Goal: Information Seeking & Learning: Understand process/instructions

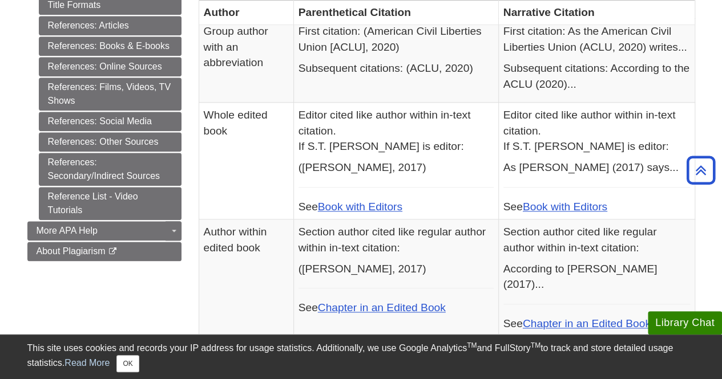
scroll to position [575, 0]
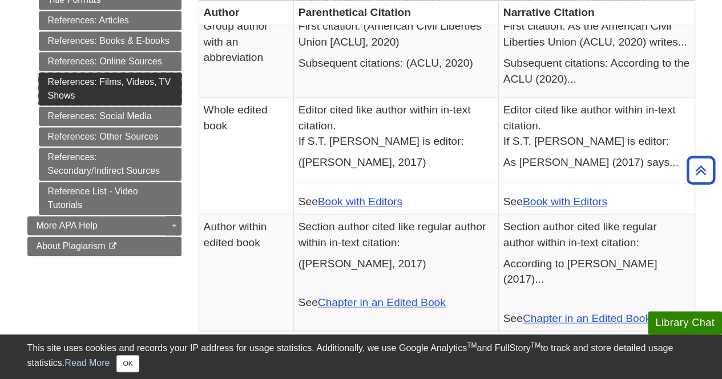
click at [118, 77] on link "References: Films, Videos, TV Shows" at bounding box center [110, 88] width 143 height 33
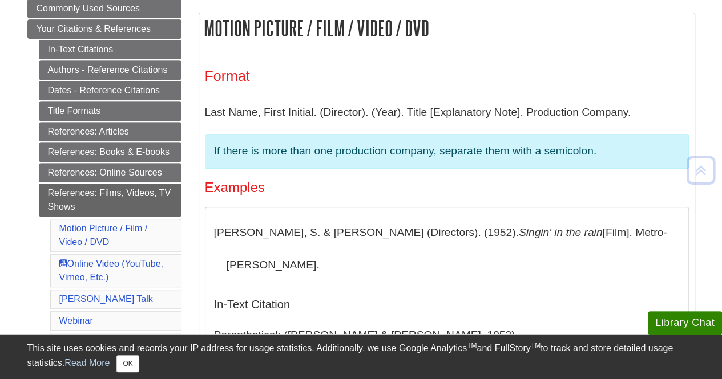
scroll to position [220, 0]
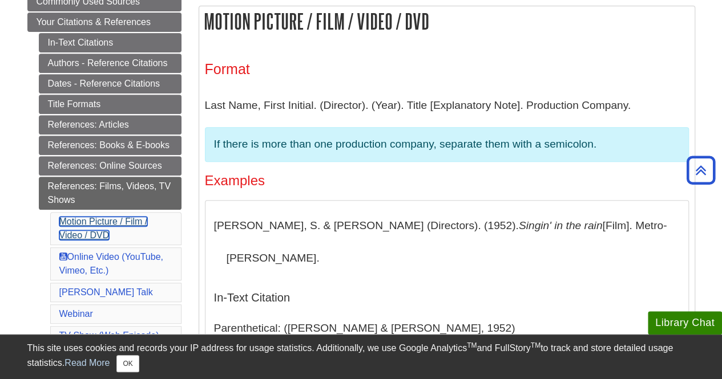
click at [107, 221] on link "Motion Picture / Film / Video / DVD" at bounding box center [103, 228] width 88 height 23
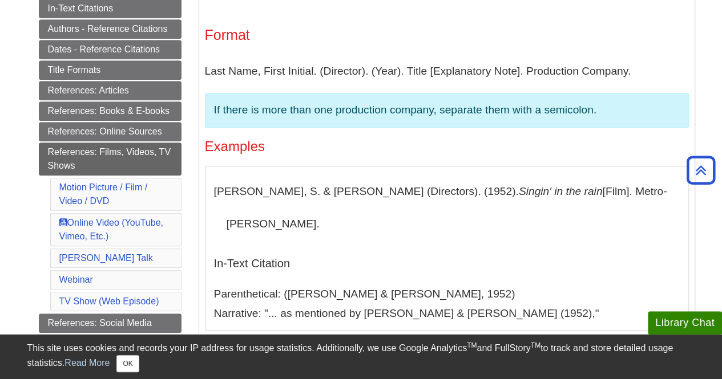
scroll to position [254, 0]
click at [128, 296] on link "TV Show (Web Episode)" at bounding box center [109, 301] width 100 height 10
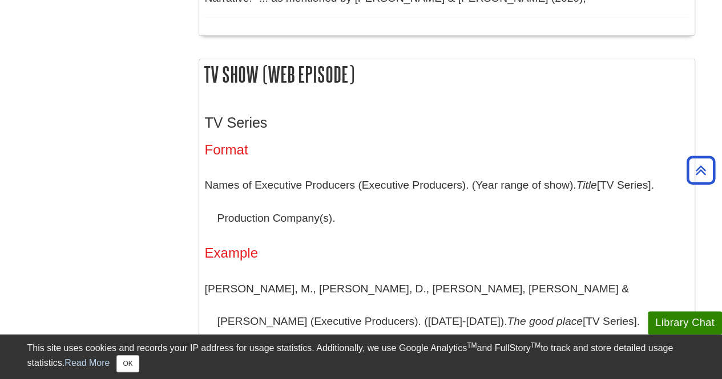
scroll to position [2224, 0]
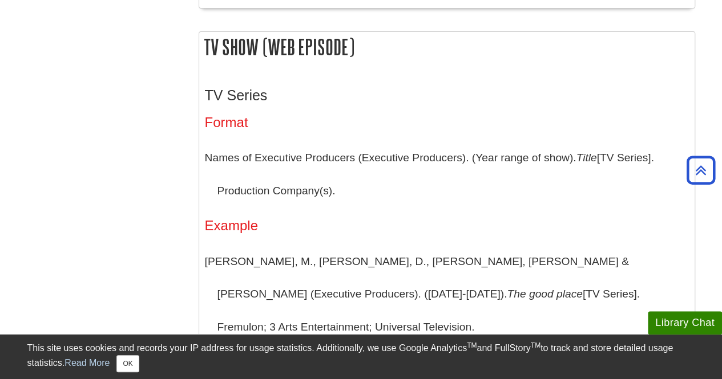
drag, startPoint x: 90, startPoint y: 232, endPoint x: 83, endPoint y: 176, distance: 56.8
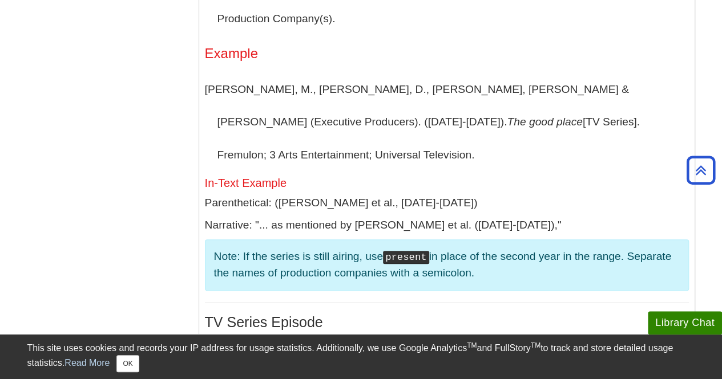
scroll to position [2397, 0]
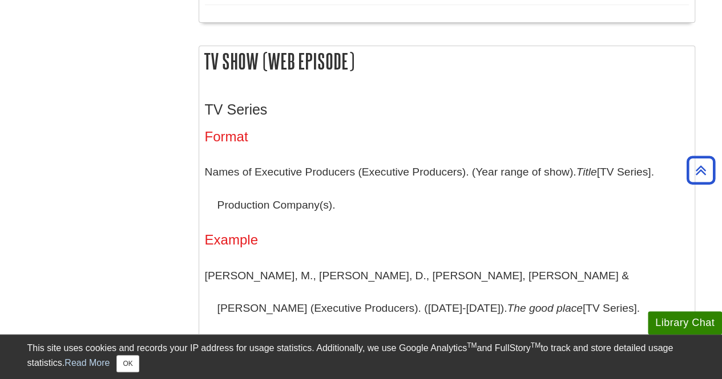
scroll to position [2210, 0]
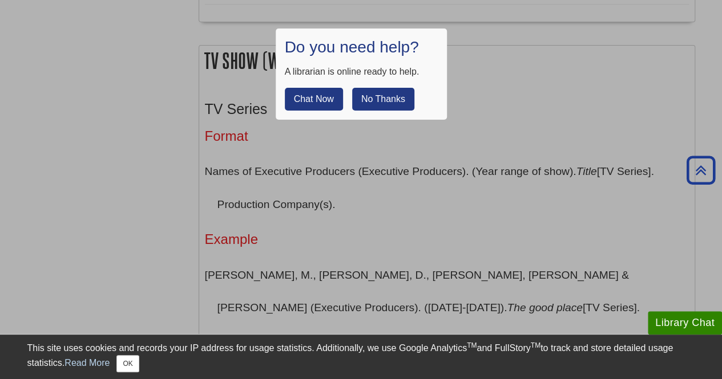
click at [386, 97] on button "No Thanks" at bounding box center [383, 99] width 62 height 23
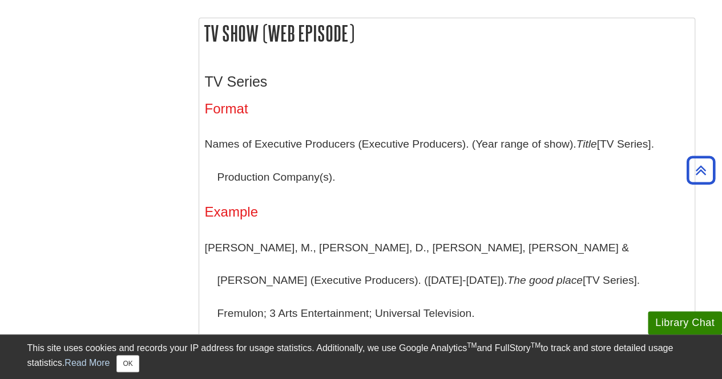
scroll to position [2257, 0]
